Goal: Transaction & Acquisition: Subscribe to service/newsletter

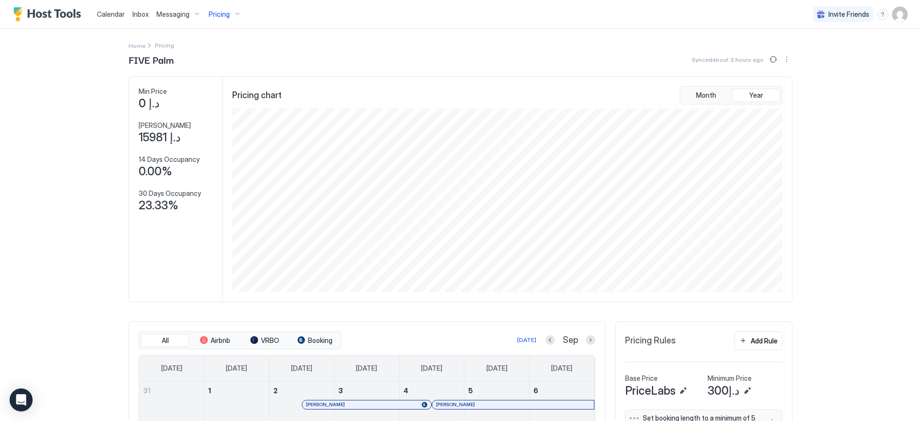
click at [218, 17] on span "Pricing" at bounding box center [219, 14] width 21 height 9
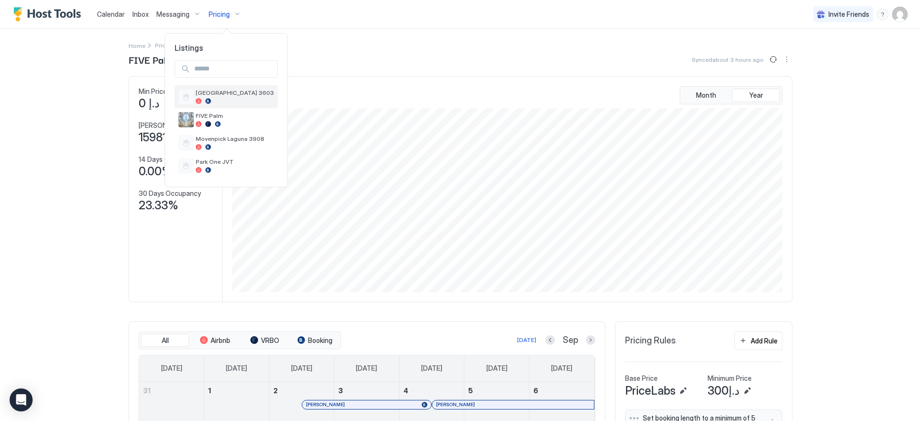
click at [245, 103] on div at bounding box center [235, 101] width 78 height 6
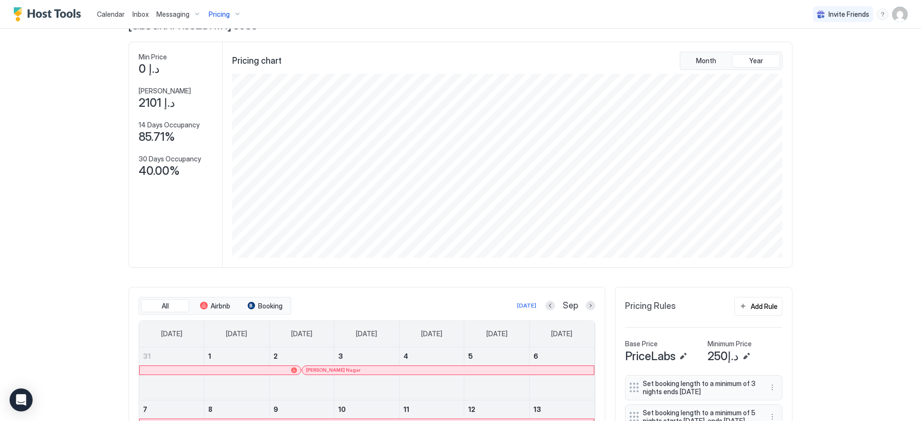
scroll to position [188, 0]
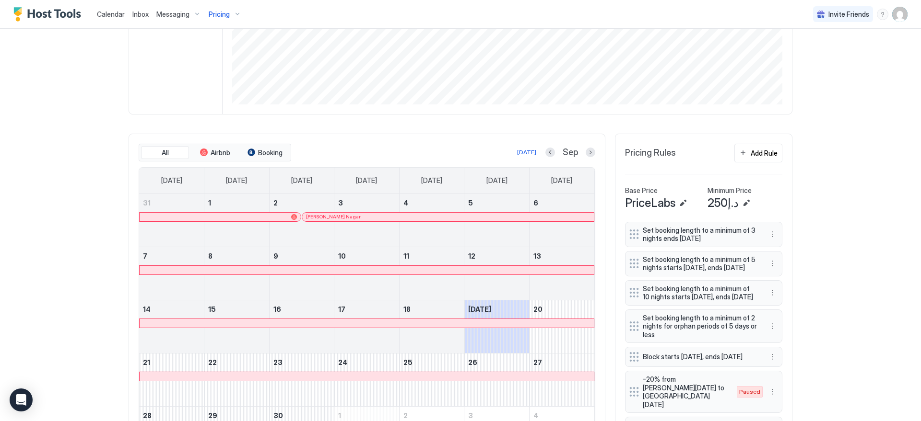
click at [229, 23] on button "Pricing" at bounding box center [225, 14] width 40 height 28
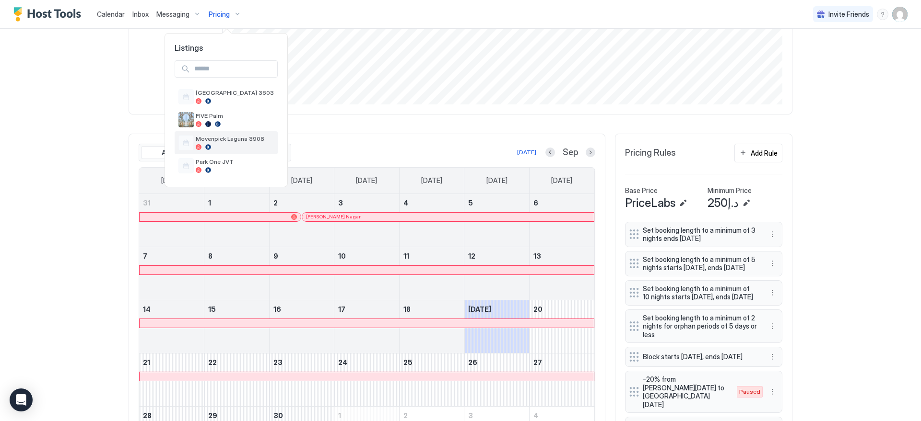
click at [227, 135] on div "Movenpick Laguna 3908" at bounding box center [225, 142] width 95 height 15
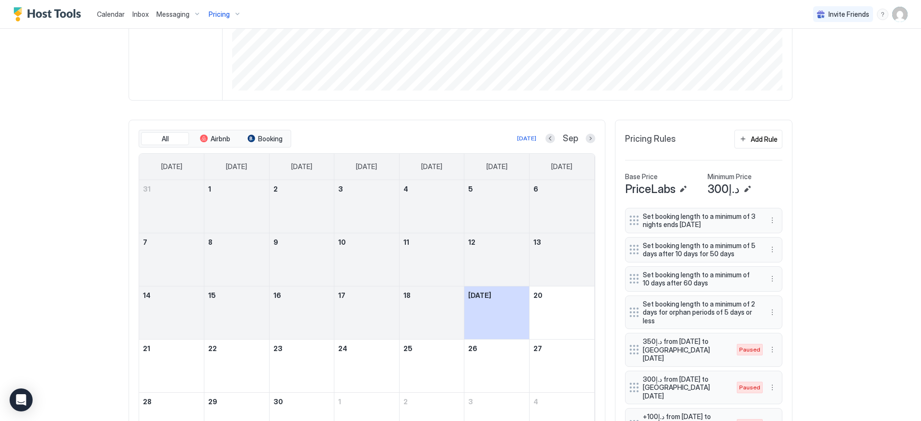
scroll to position [413, 0]
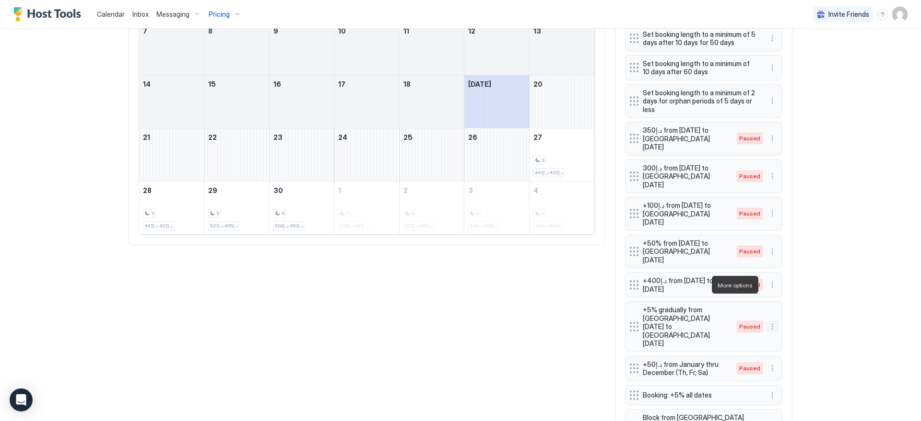
click at [770, 321] on button "More options" at bounding box center [772, 327] width 12 height 12
click at [781, 314] on span "Enable" at bounding box center [787, 313] width 19 height 7
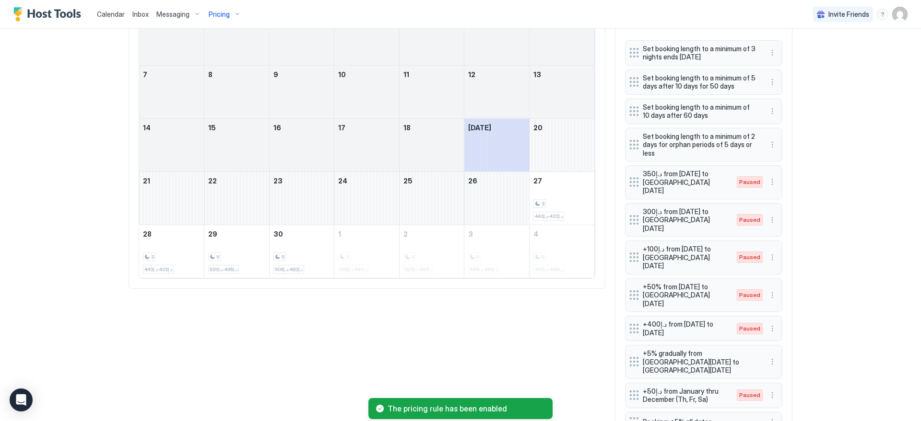
scroll to position [301, 0]
